Goal: Information Seeking & Learning: Find specific fact

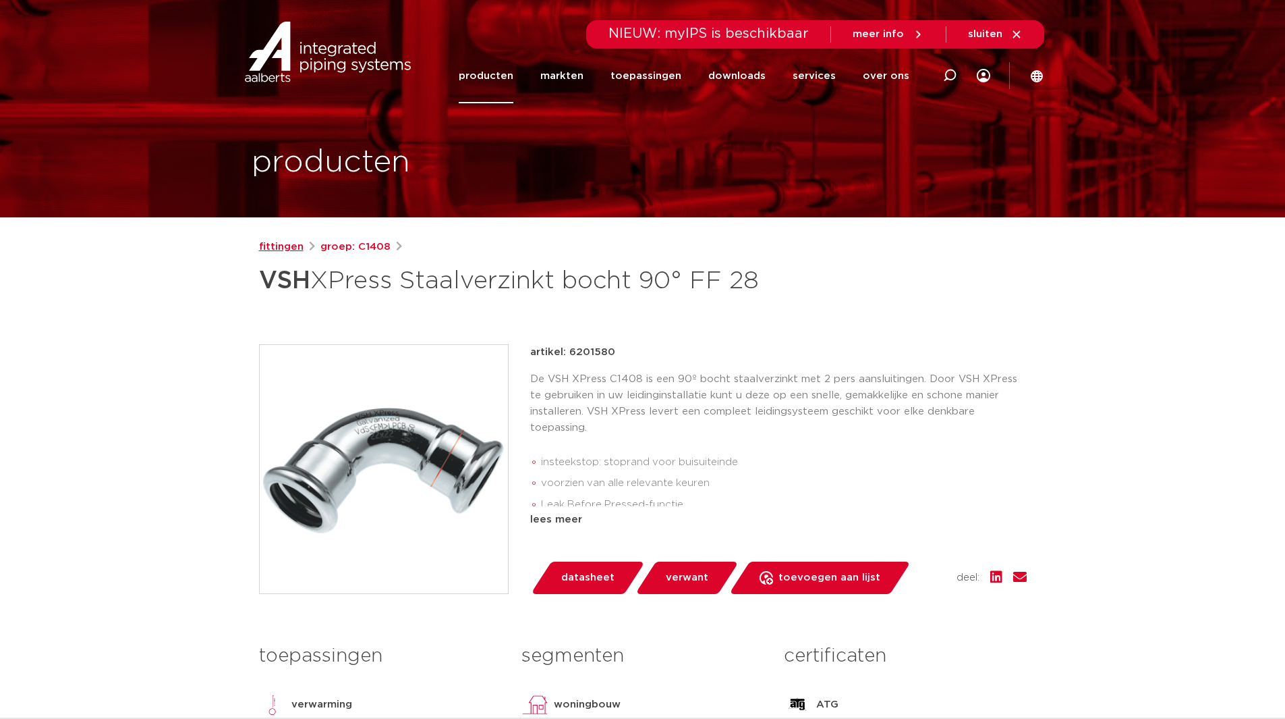
click at [281, 248] on link "fittingen" at bounding box center [281, 247] width 45 height 16
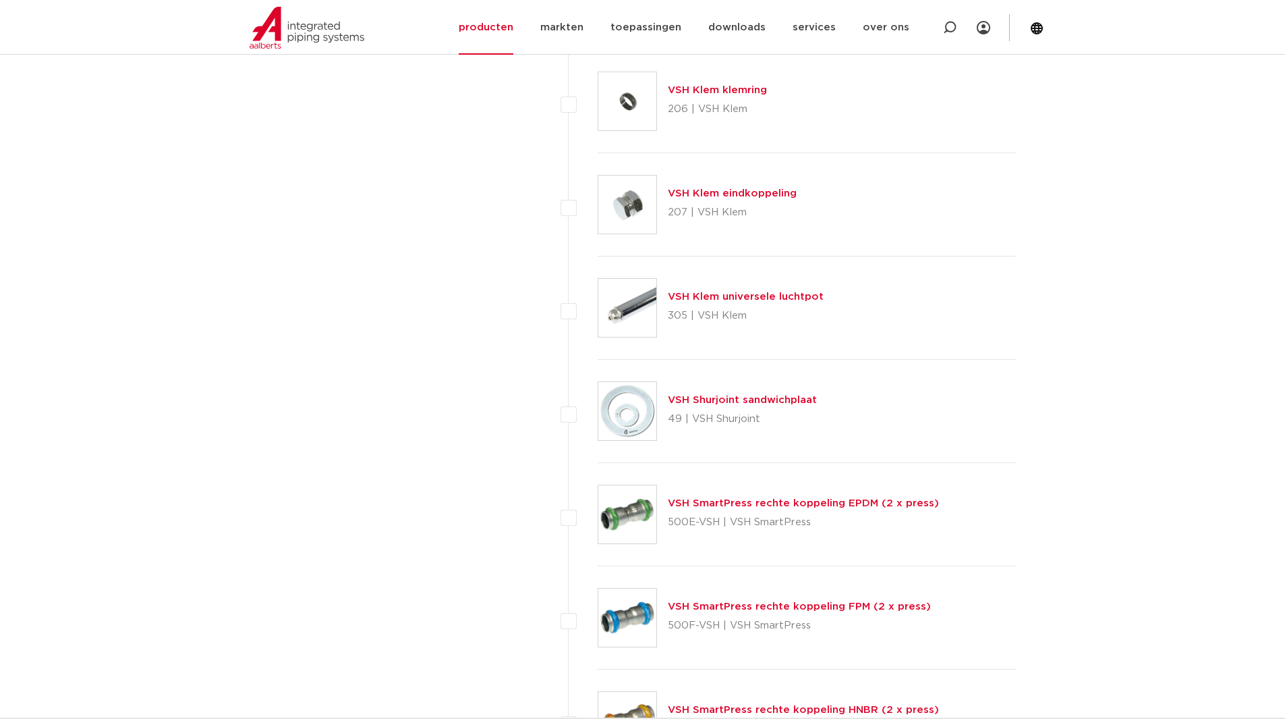
scroll to position [2834, 0]
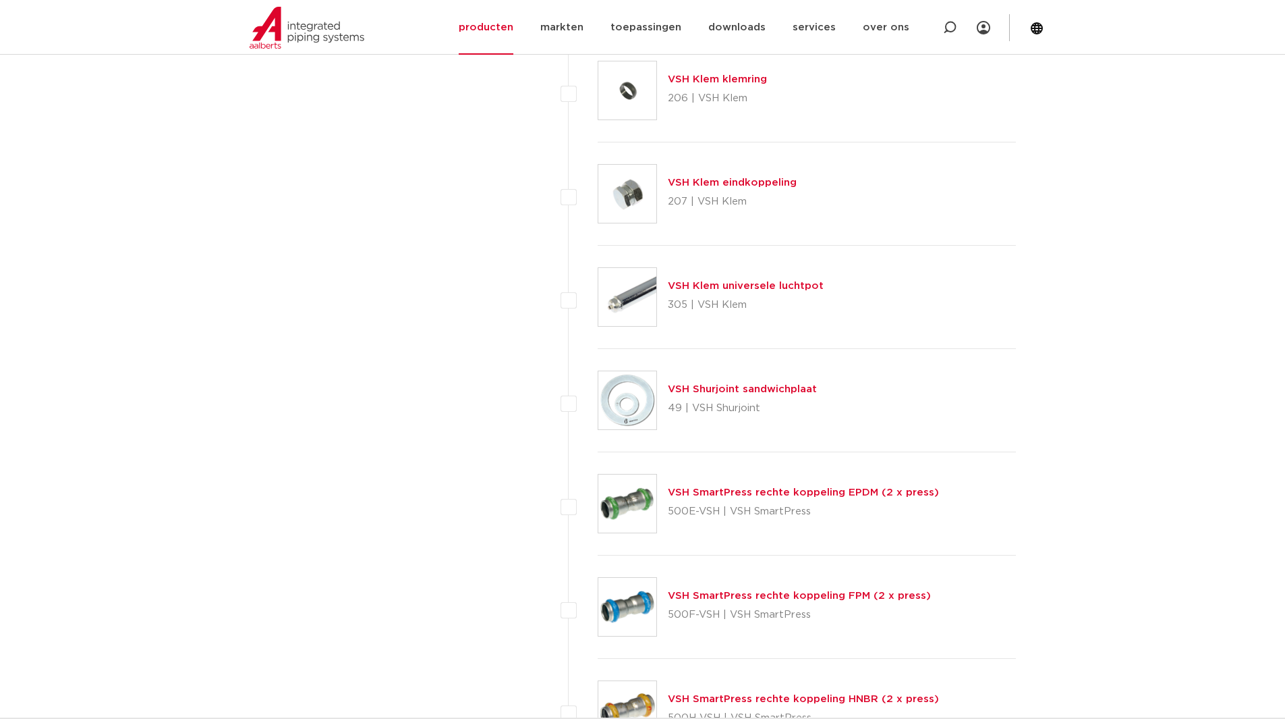
click at [465, 418] on div "wis alles filter producten zoek op naam of productnummer alle categorieën fitti…" at bounding box center [387, 574] width 256 height 6297
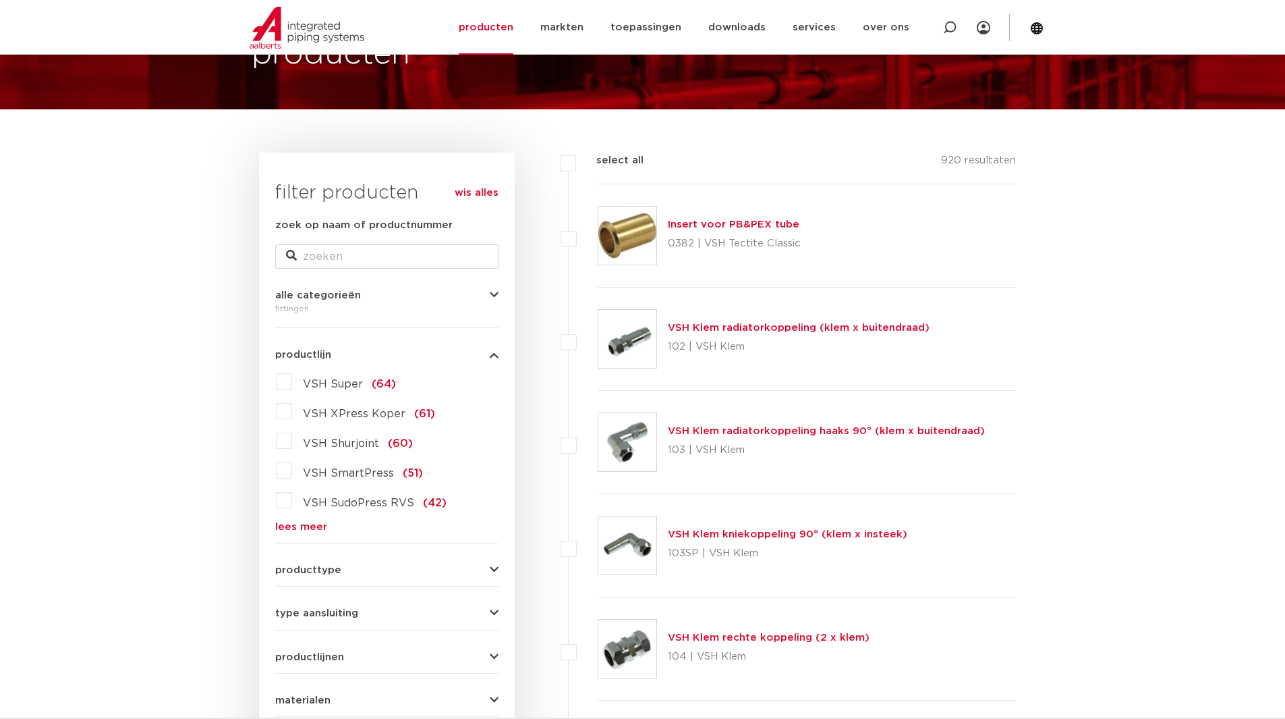
scroll to position [270, 0]
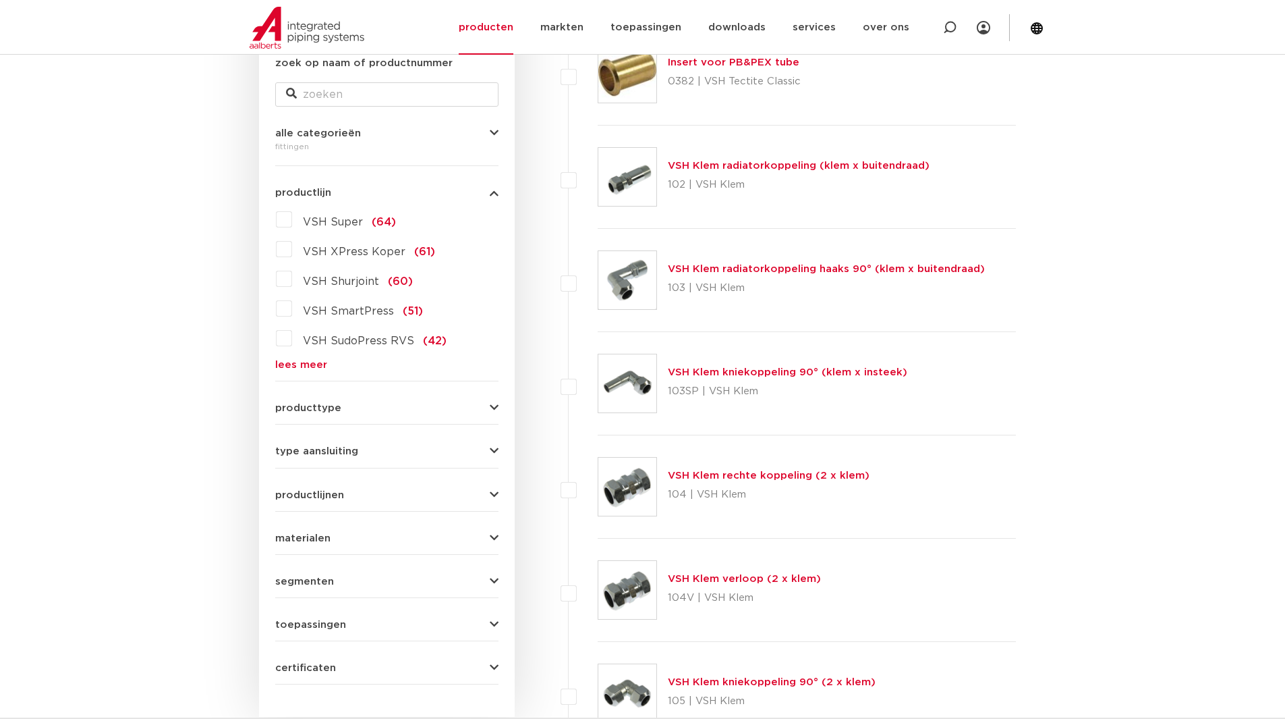
click at [287, 364] on link "lees meer" at bounding box center [386, 365] width 223 height 10
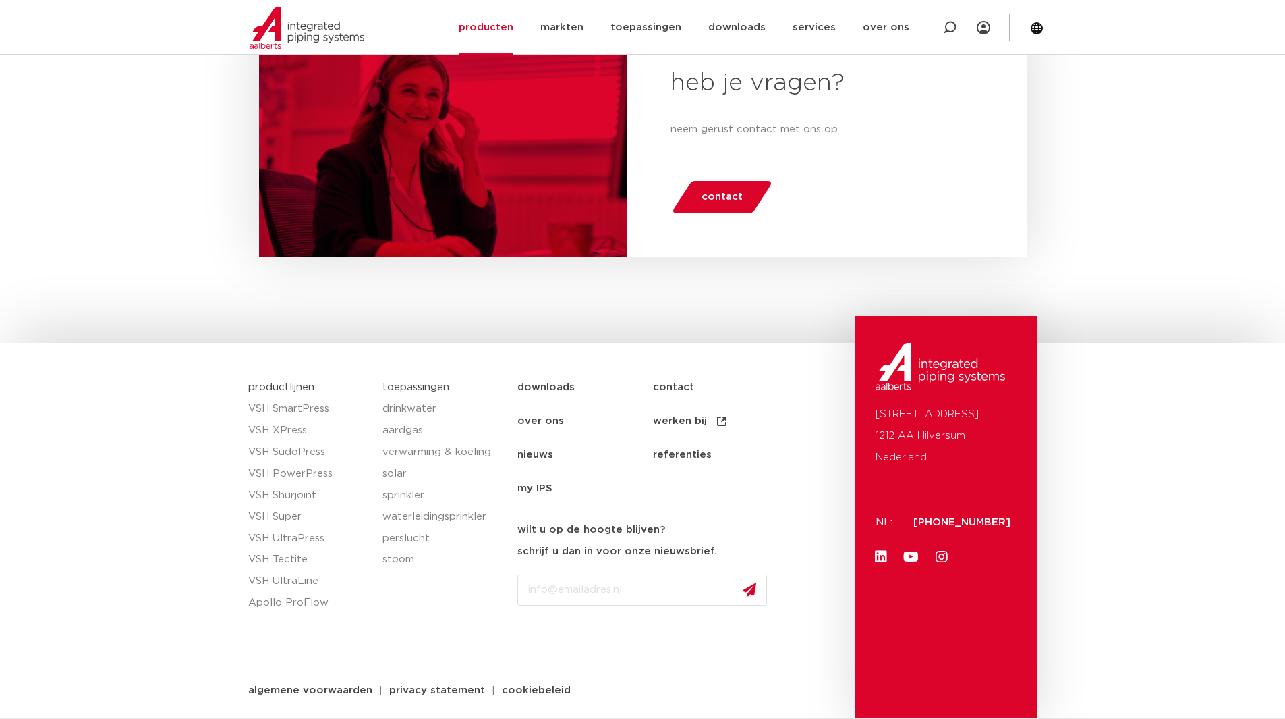
scroll to position [163, 0]
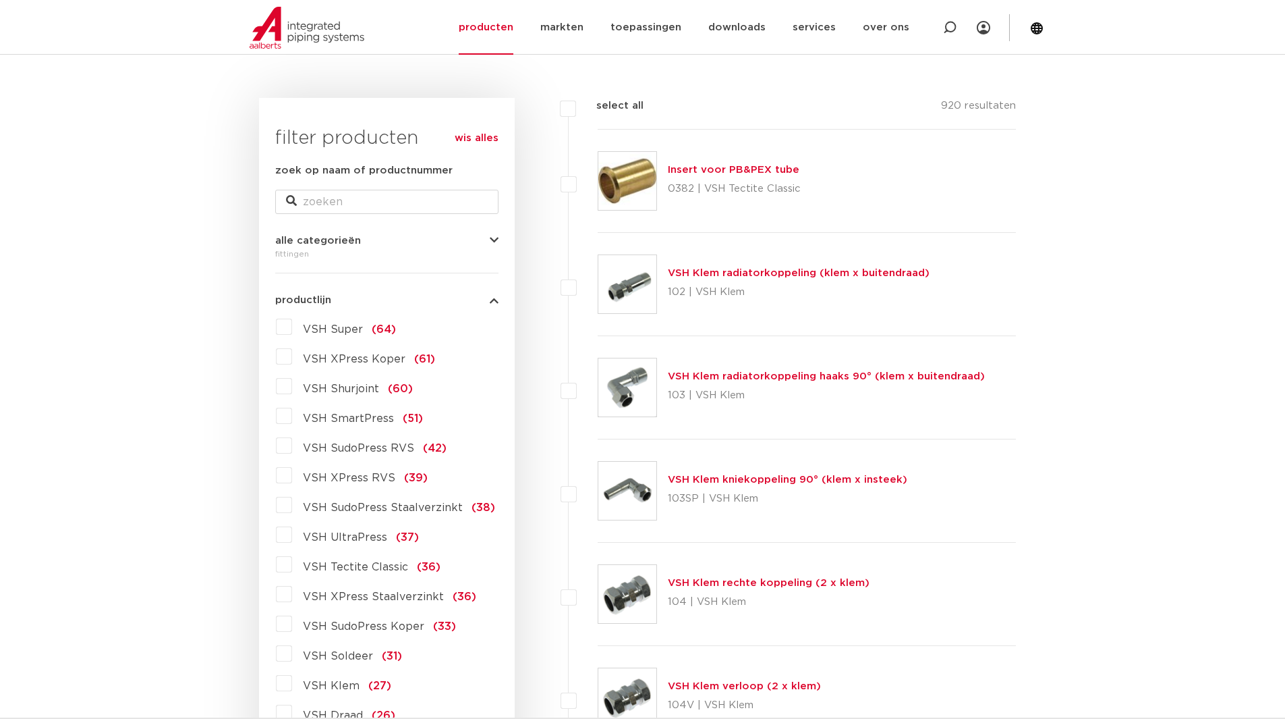
click at [292, 595] on label "VSH XPress Staalverzinkt (36)" at bounding box center [384, 594] width 184 height 22
click at [0, 0] on input "VSH XPress Staalverzinkt (36)" at bounding box center [0, 0] width 0 height 0
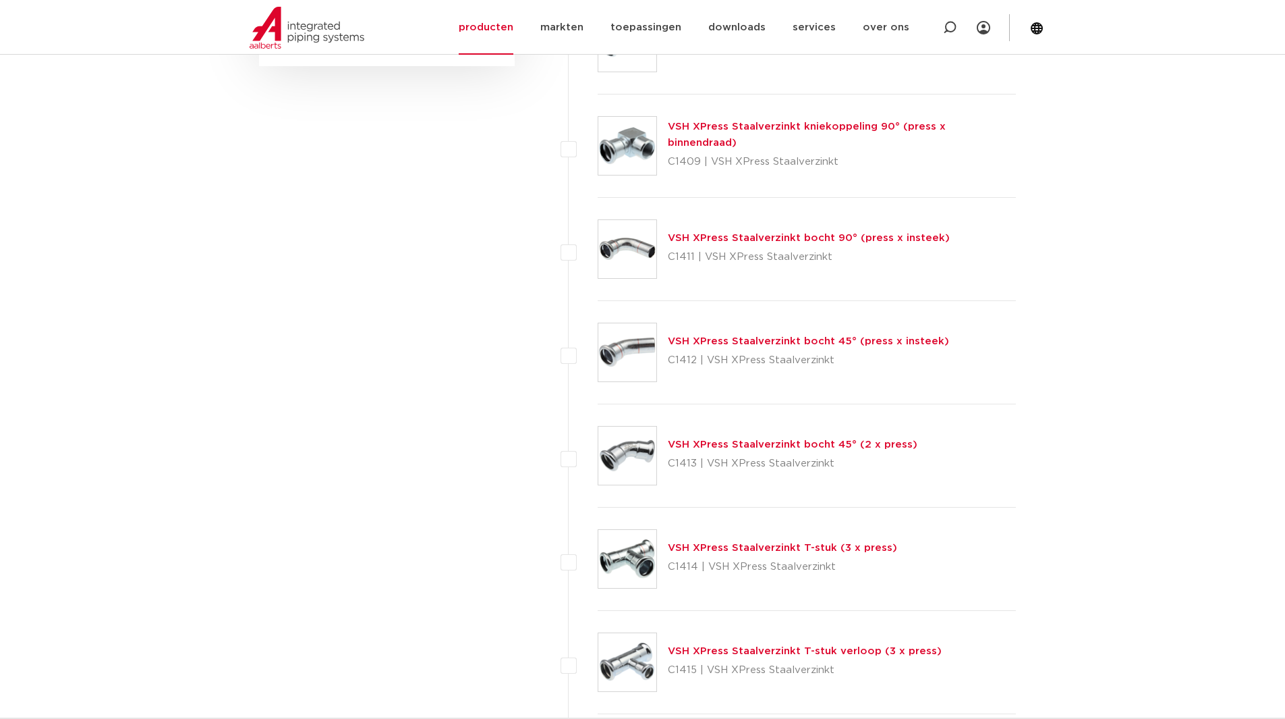
scroll to position [1040, 0]
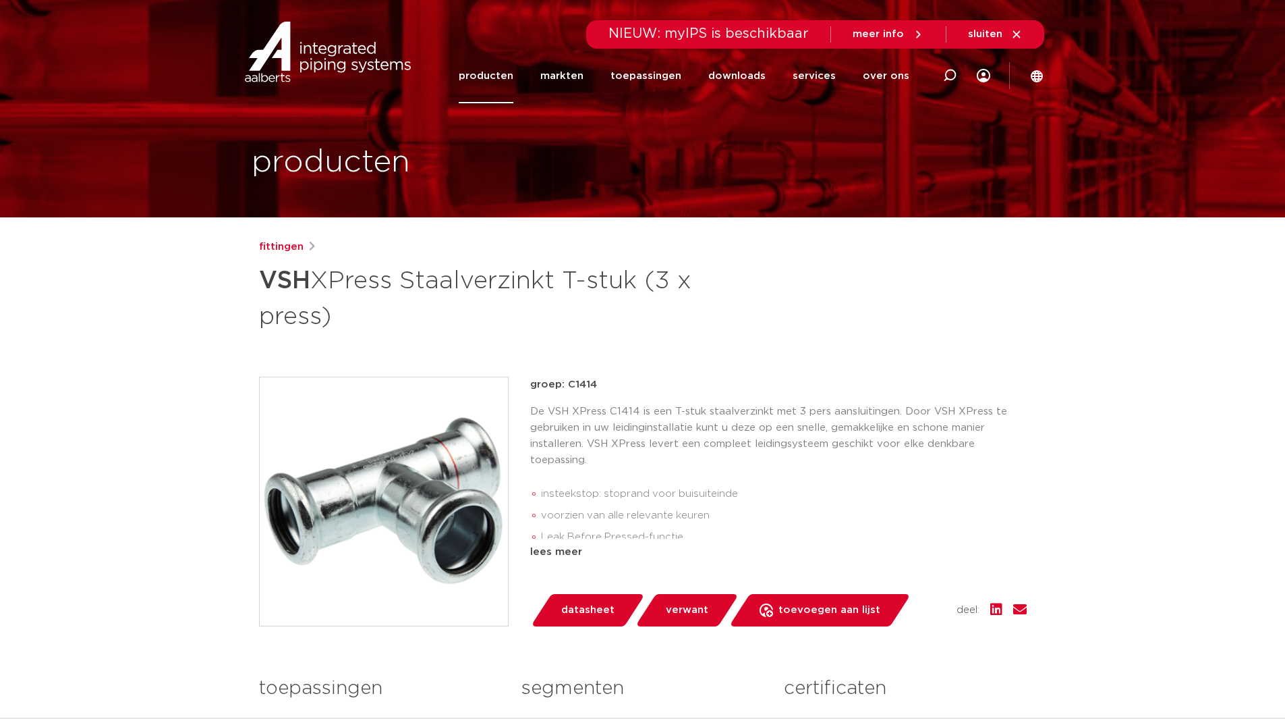
click at [611, 402] on div "groep: C1414 De VSH XPress C1414 is een T-stuk staalverzinkt met 3 pers aanslui…" at bounding box center [778, 469] width 497 height 184
drag, startPoint x: 484, startPoint y: 316, endPoint x: 498, endPoint y: 323, distance: 15.7
click at [484, 316] on h1 "VSH XPress Staalverzinkt T-stuk (3 x press)" at bounding box center [512, 296] width 507 height 73
click at [588, 384] on p "groep: C1414" at bounding box center [778, 385] width 497 height 16
click at [587, 384] on p "groep: C1414" at bounding box center [778, 385] width 497 height 16
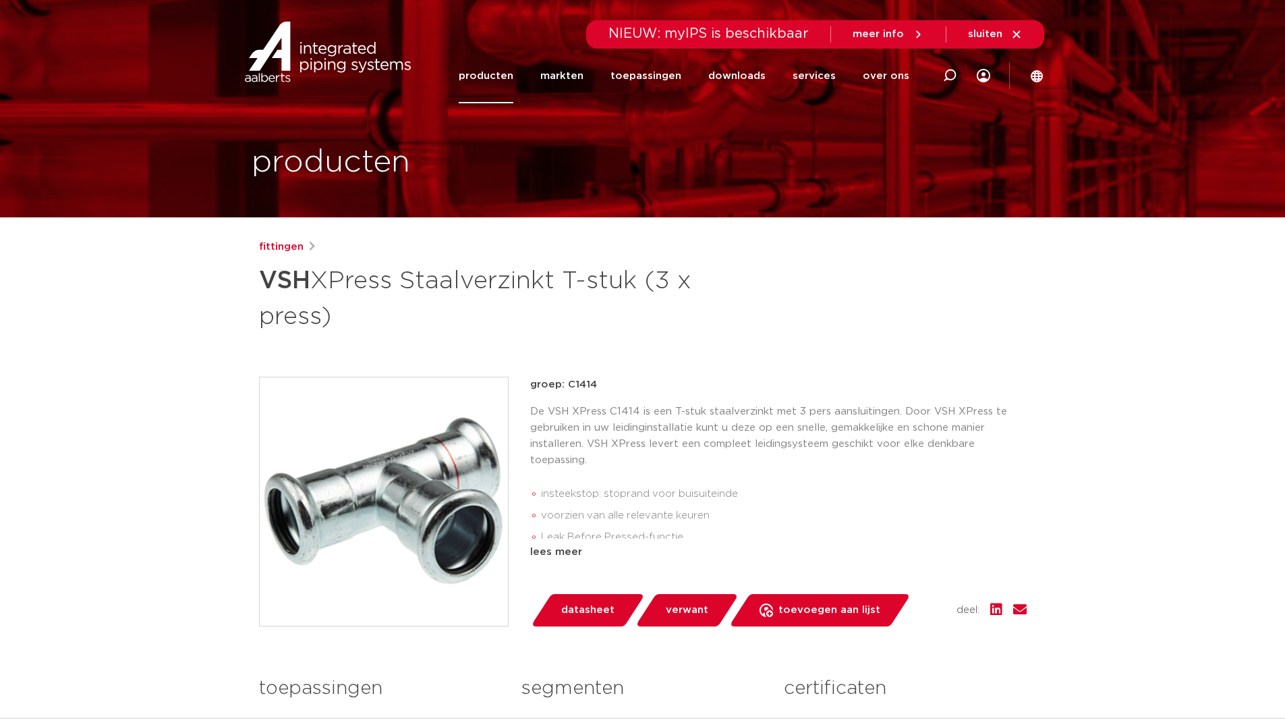
copy p "C1414"
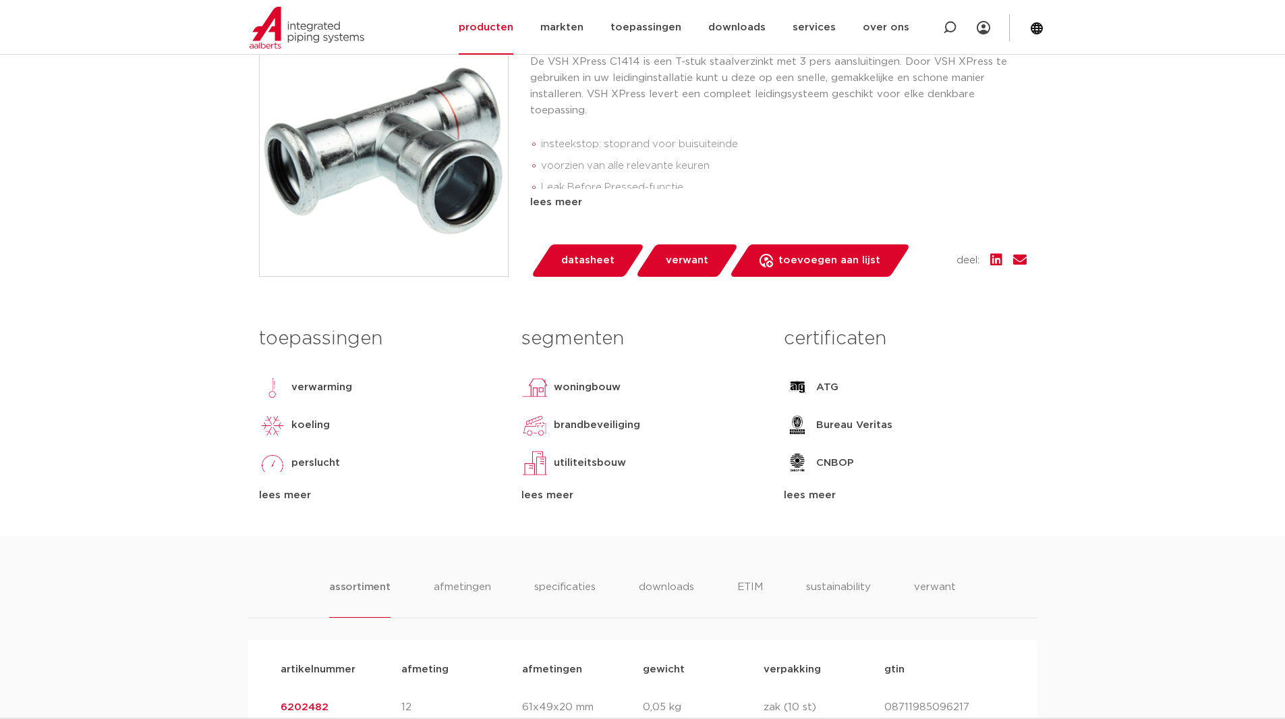
scroll to position [607, 0]
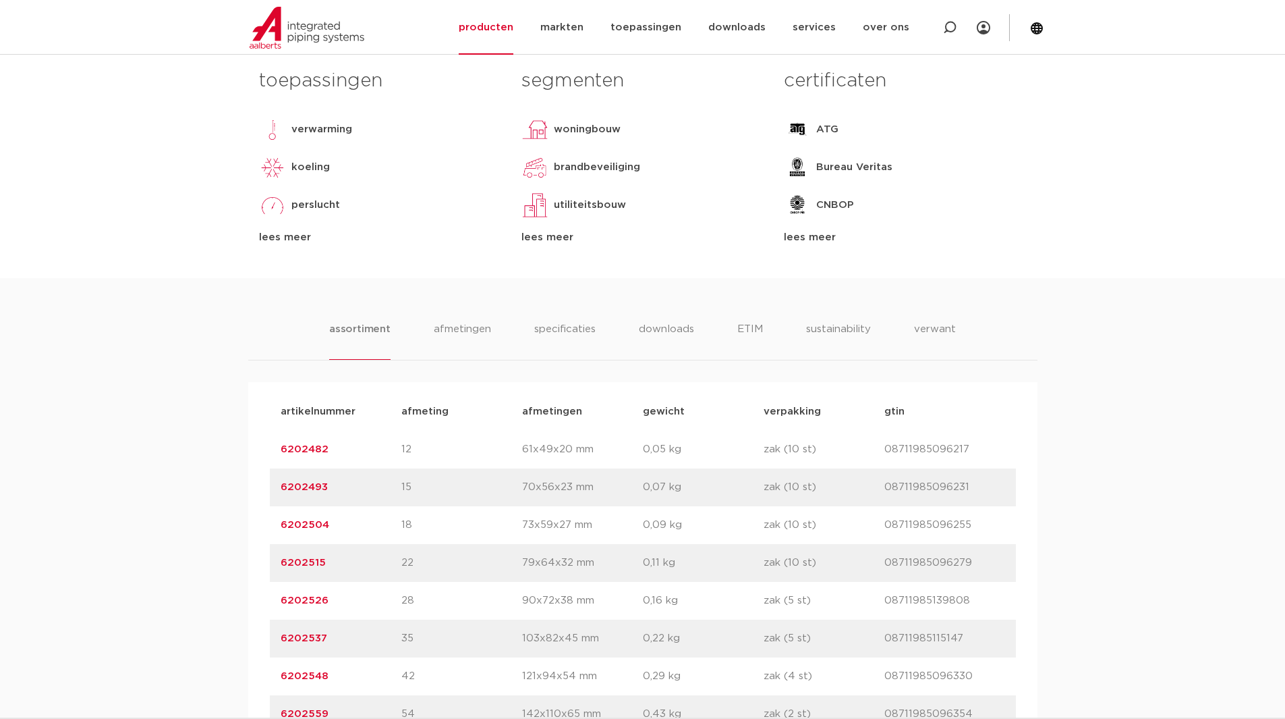
drag, startPoint x: 298, startPoint y: 601, endPoint x: 278, endPoint y: 602, distance: 19.6
click at [278, 602] on div "artikelnummer 6202526 afmeting 28 afmetingen 90x72x38 mm gewicht 0,16 kg verpak…" at bounding box center [643, 601] width 746 height 38
copy link "6202526"
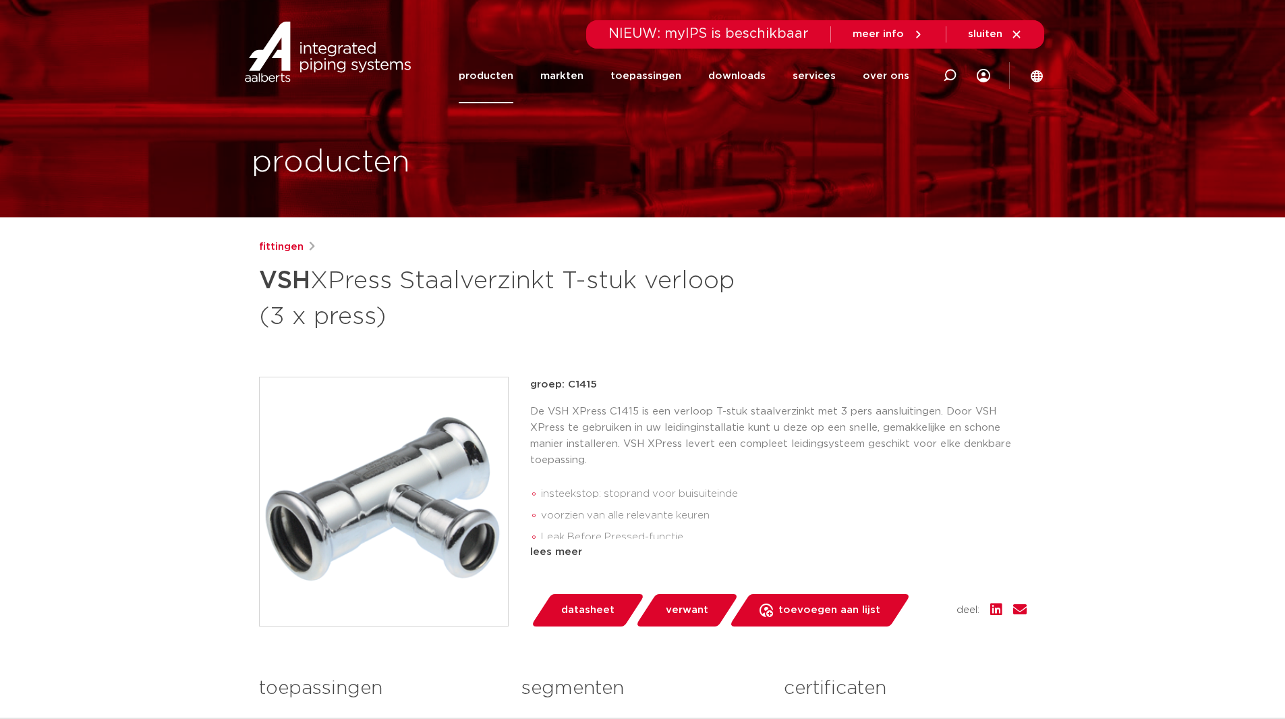
click at [729, 316] on h1 "VSH XPress Staalverzinkt T-stuk verloop (3 x press)" at bounding box center [512, 296] width 507 height 73
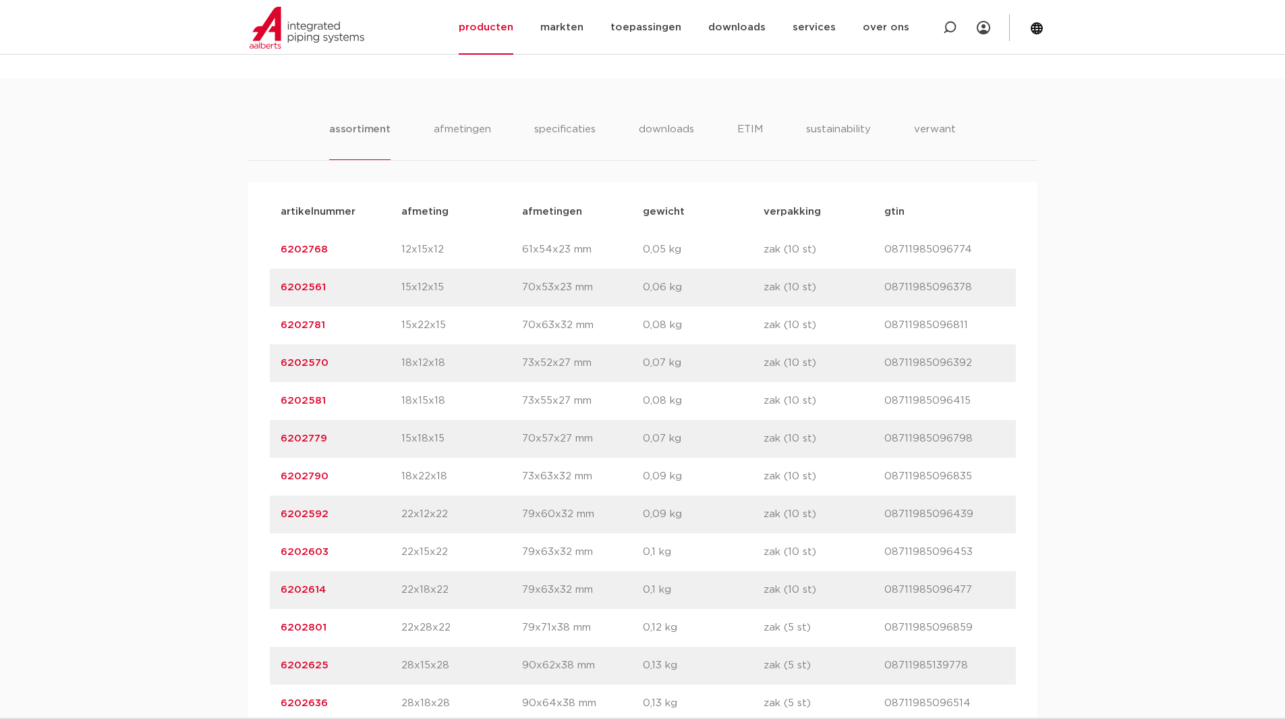
scroll to position [810, 0]
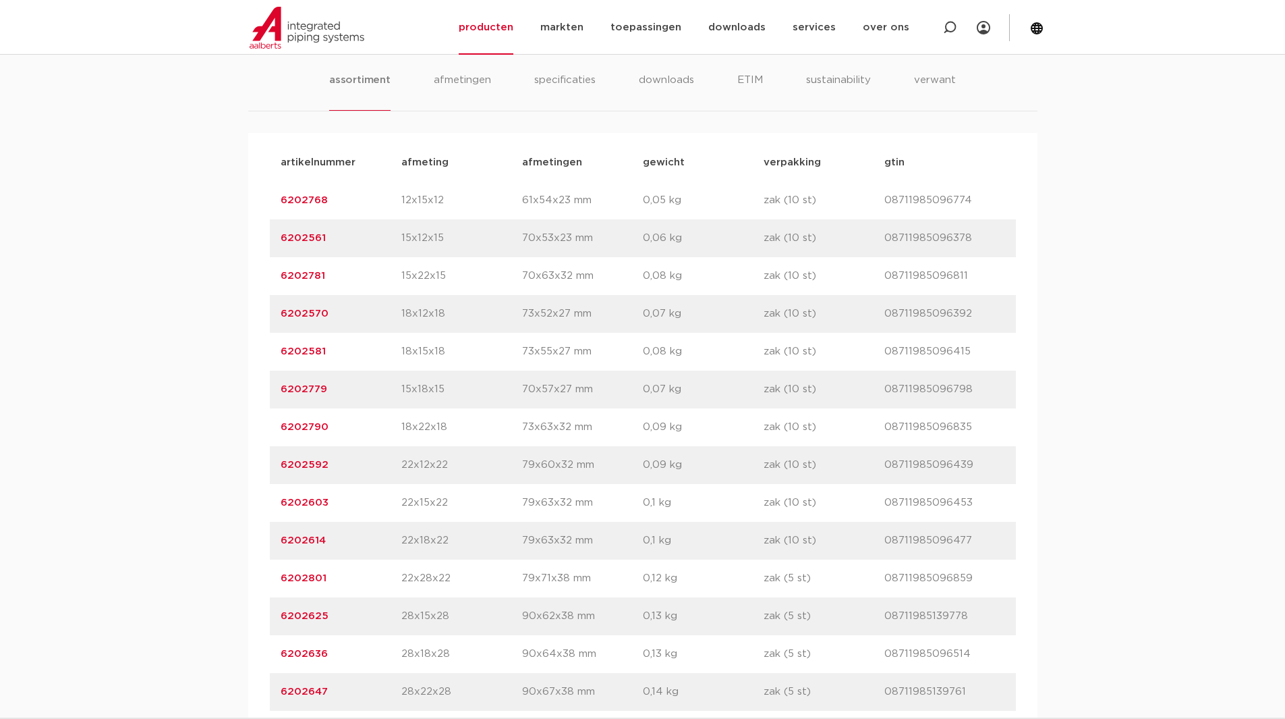
scroll to position [877, 0]
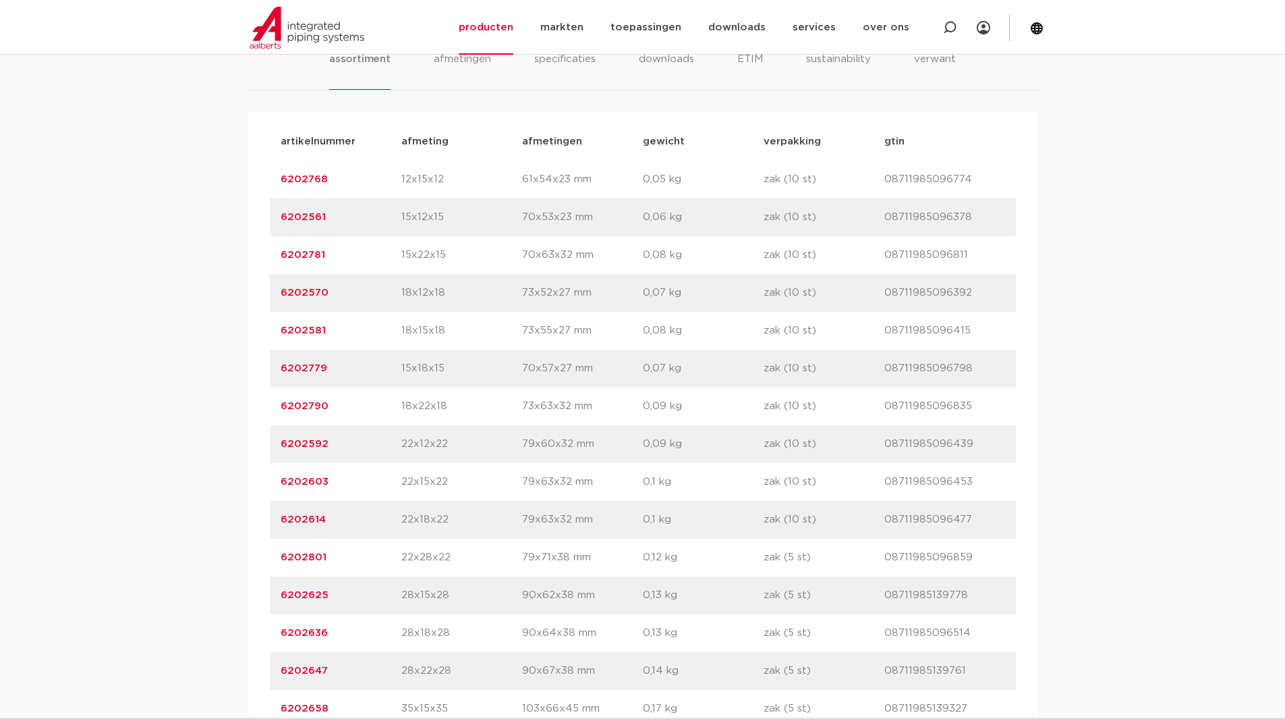
drag, startPoint x: 330, startPoint y: 597, endPoint x: 281, endPoint y: 597, distance: 48.6
click at [281, 597] on p "6202625" at bounding box center [341, 595] width 121 height 16
copy link "6202625"
